Goal: Information Seeking & Learning: Learn about a topic

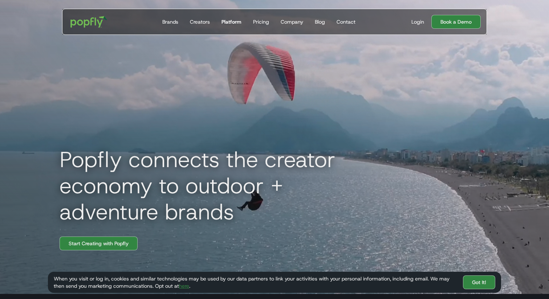
click at [228, 26] on link "Platform" at bounding box center [232, 21] width 26 height 25
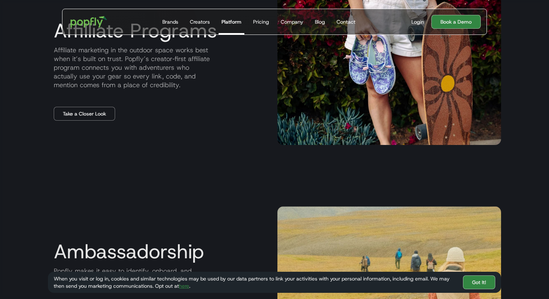
scroll to position [813, 0]
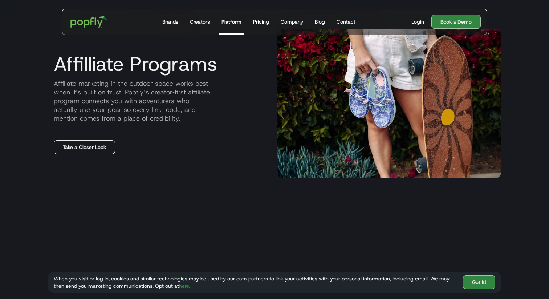
click at [100, 142] on link "Take a Closer Look" at bounding box center [84, 147] width 61 height 14
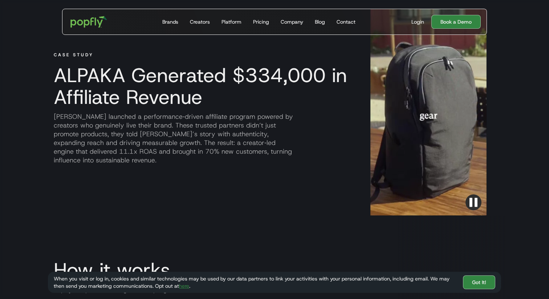
scroll to position [610, 0]
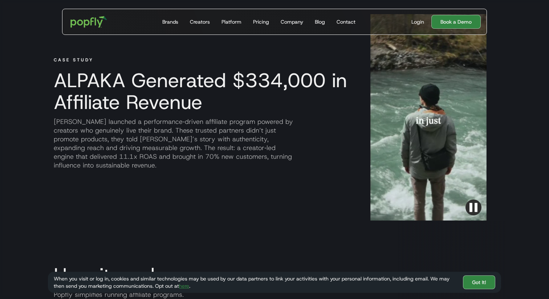
click at [238, 85] on h3 "ALPAKA Generated $334,000 in Affiliate Revenue" at bounding box center [200, 91] width 305 height 44
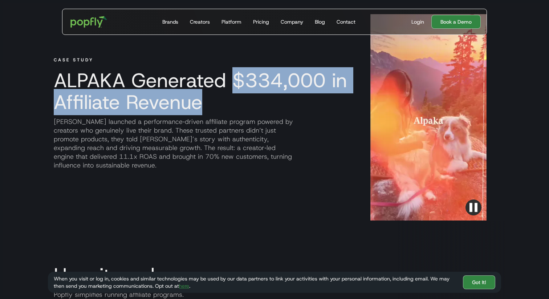
drag, startPoint x: 234, startPoint y: 82, endPoint x: 243, endPoint y: 96, distance: 16.4
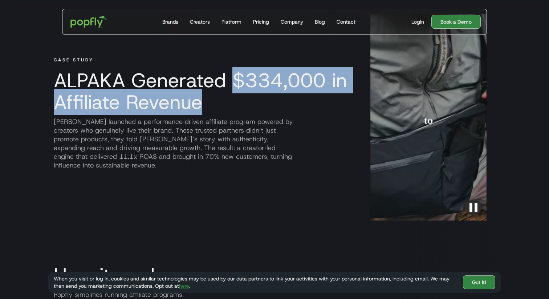
click at [243, 96] on h3 "ALPAKA Generated $334,000 in Affiliate Revenue" at bounding box center [200, 91] width 305 height 44
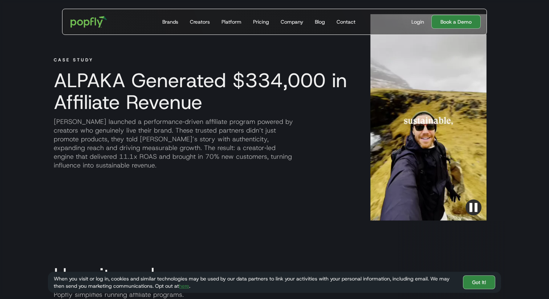
click at [145, 79] on h3 "ALPAKA Generated $334,000 in Affiliate Revenue" at bounding box center [200, 91] width 305 height 44
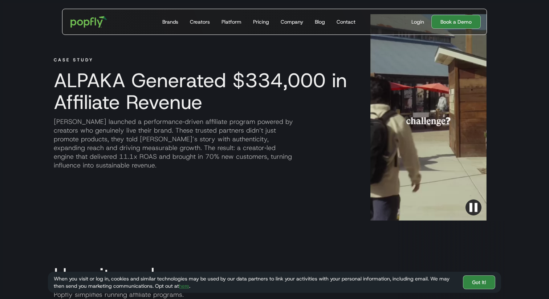
click at [144, 79] on h3 "ALPAKA Generated $334,000 in Affiliate Revenue" at bounding box center [200, 91] width 305 height 44
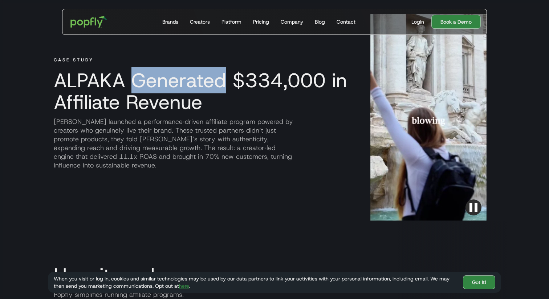
click at [144, 79] on h3 "ALPAKA Generated $334,000 in Affiliate Revenue" at bounding box center [200, 91] width 305 height 44
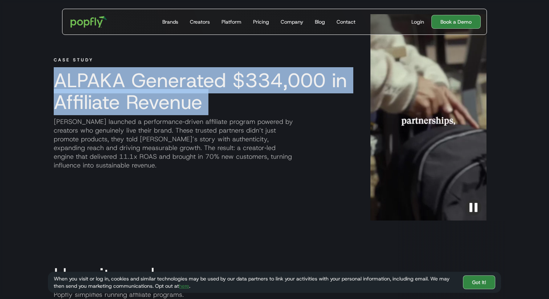
click at [144, 79] on h3 "ALPAKA Generated $334,000 in Affiliate Revenue" at bounding box center [200, 91] width 305 height 44
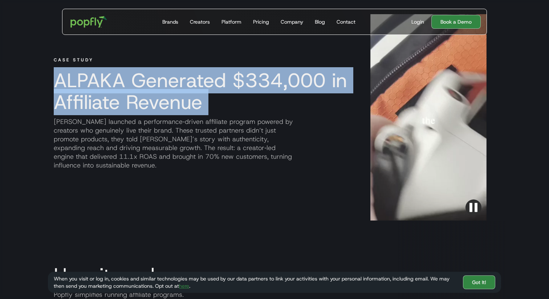
copy h3 "ALPAKA Generated $334,000 in Affiliate Revenue"
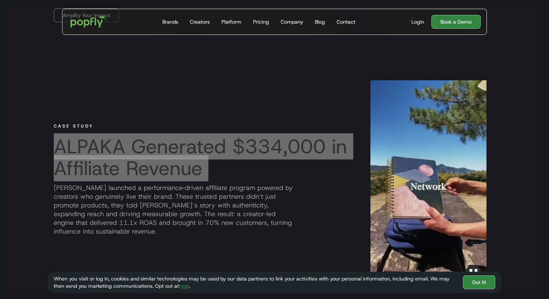
scroll to position [544, 0]
